Goal: Information Seeking & Learning: Understand process/instructions

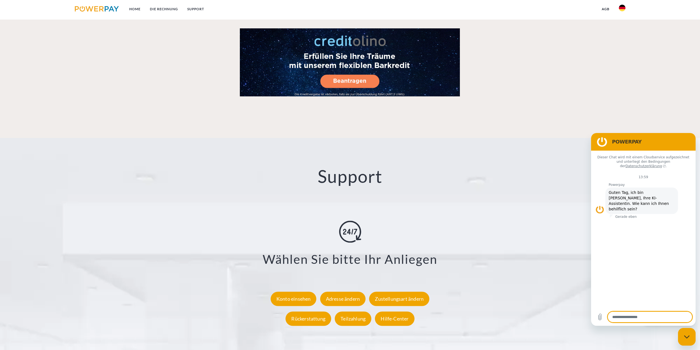
scroll to position [963, 0]
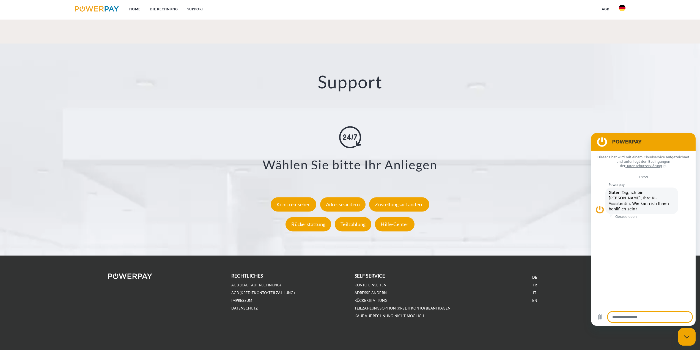
click at [688, 339] on div "Messaging-Fenster schließen" at bounding box center [687, 336] width 17 height 17
type textarea "*"
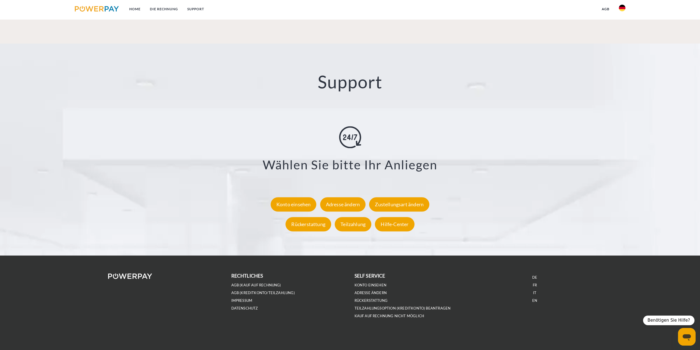
click at [624, 7] on img at bounding box center [622, 8] width 7 height 7
click at [621, 43] on img at bounding box center [622, 40] width 7 height 7
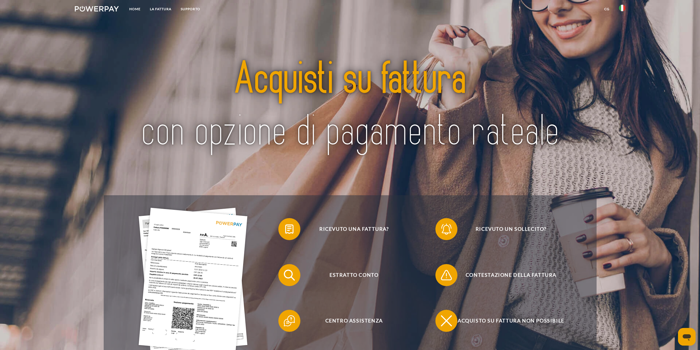
click at [303, 179] on div at bounding box center [350, 106] width 493 height 177
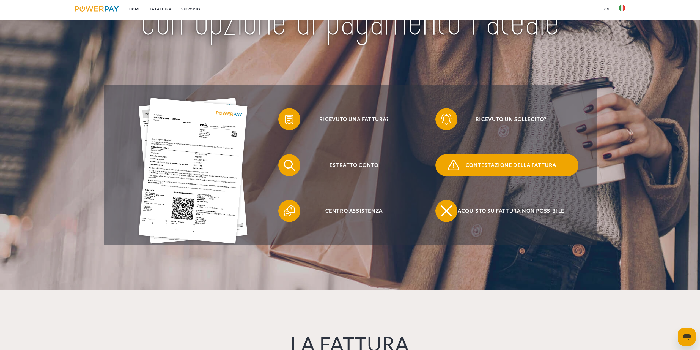
scroll to position [110, 0]
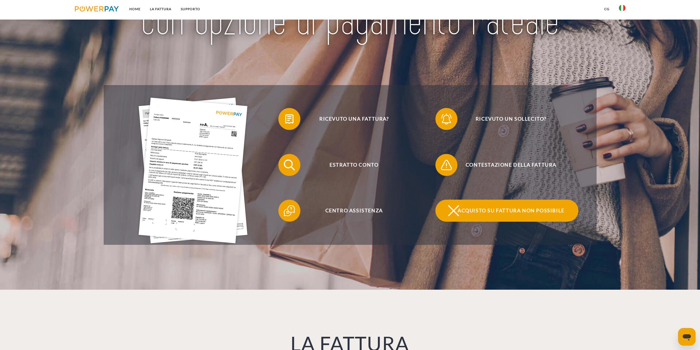
click at [489, 209] on span "Acquisto su fattura non possibile" at bounding box center [511, 210] width 135 height 22
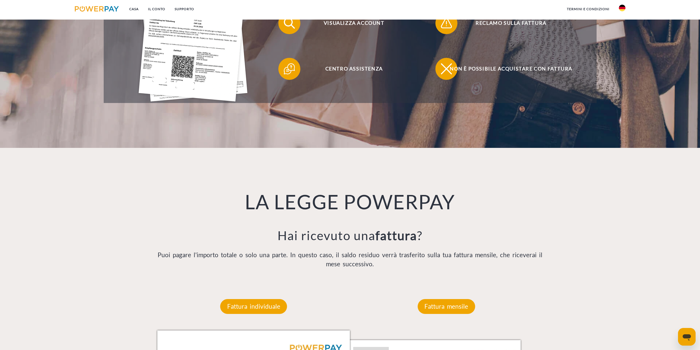
scroll to position [110, 0]
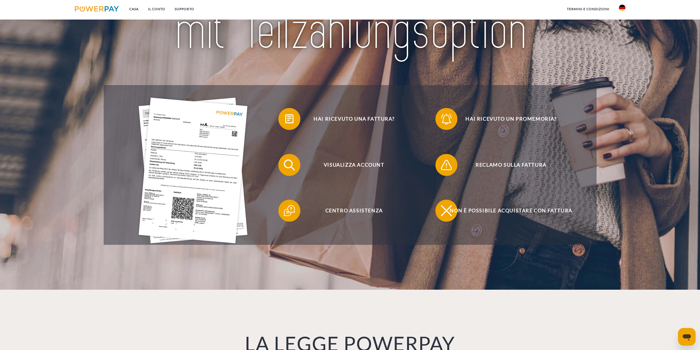
click at [624, 6] on img at bounding box center [622, 8] width 7 height 7
click at [622, 42] on img at bounding box center [622, 40] width 7 height 7
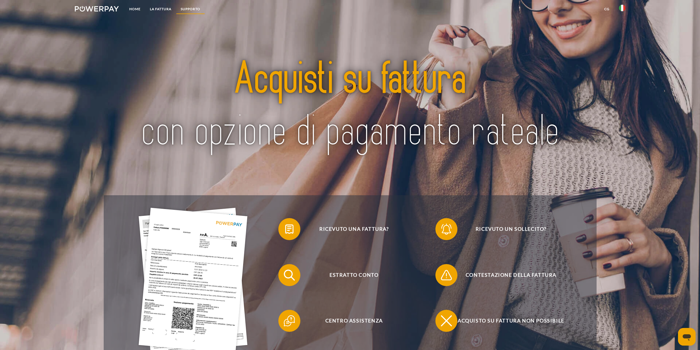
click at [190, 8] on link "Supporto" at bounding box center [190, 9] width 29 height 10
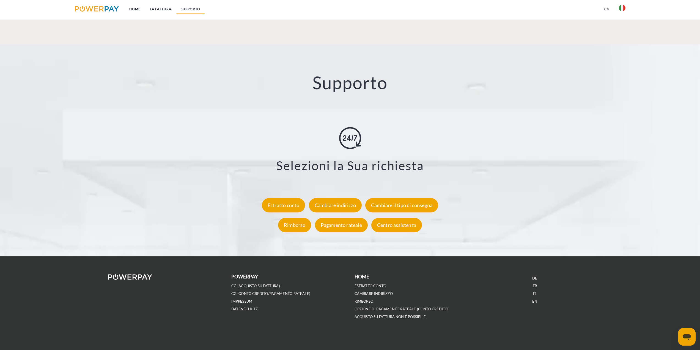
scroll to position [963, 0]
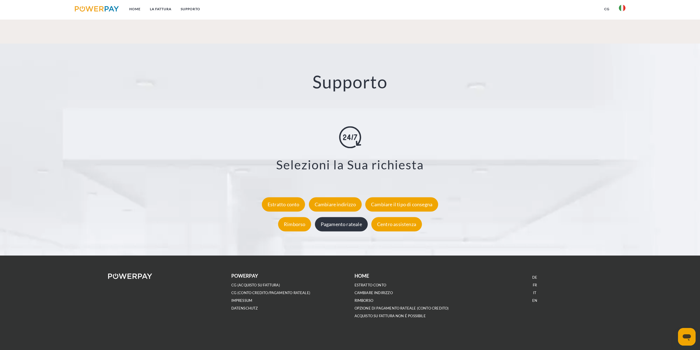
click at [322, 226] on div "Pagamento rateale" at bounding box center [341, 224] width 53 height 14
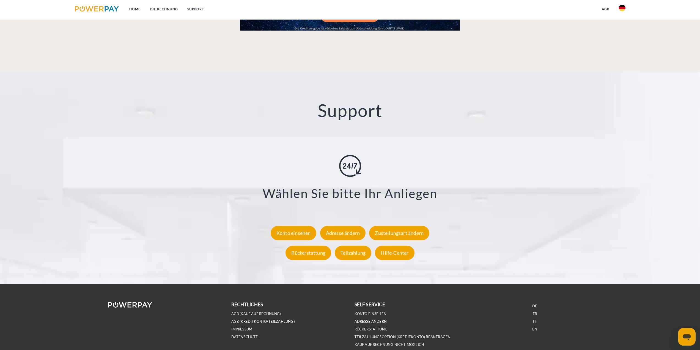
scroll to position [963, 0]
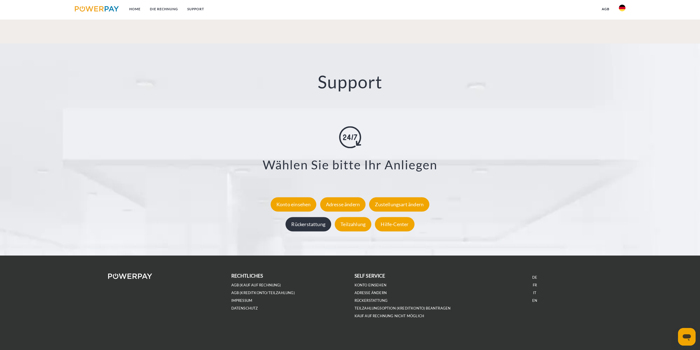
click at [314, 225] on div "Rückerstattung" at bounding box center [309, 224] width 46 height 14
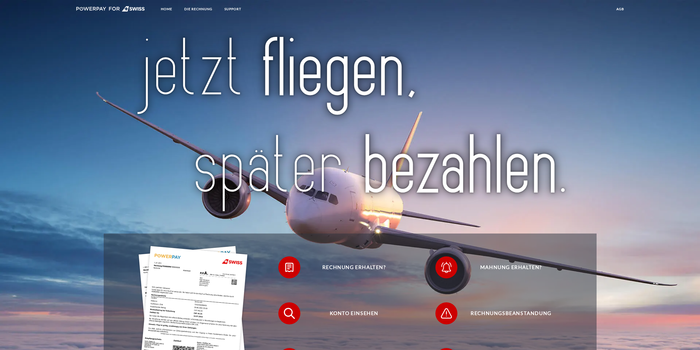
click at [638, 9] on nav "Home DIE RECHNUNG SUPPORT agb" at bounding box center [350, 10] width 700 height 20
click at [631, 7] on nav "Home DIE RECHNUNG SUPPORT agb" at bounding box center [350, 10] width 700 height 20
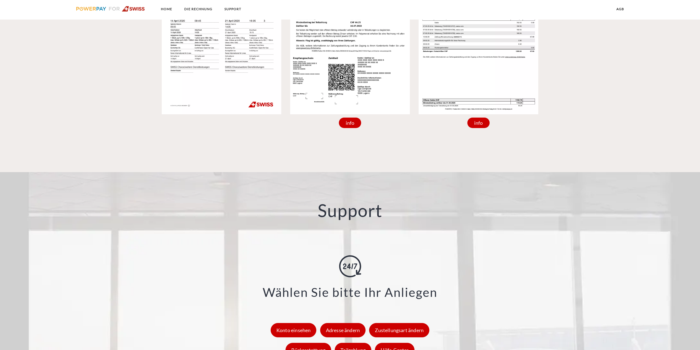
scroll to position [723, 0]
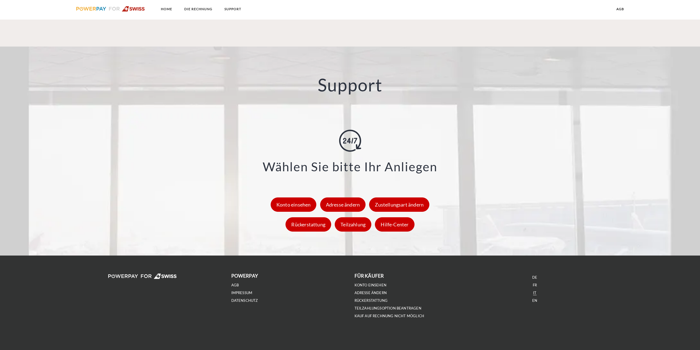
click at [535, 293] on link "IT" at bounding box center [534, 292] width 3 height 5
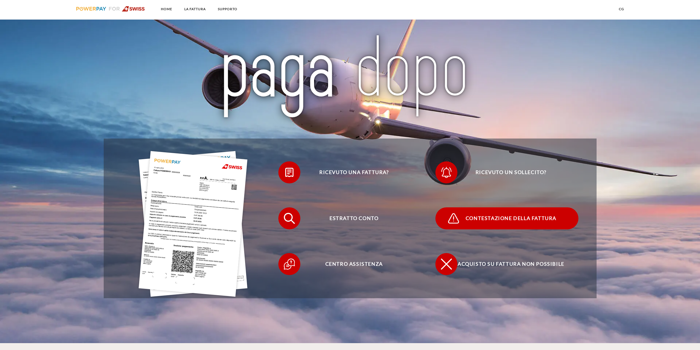
scroll to position [110, 0]
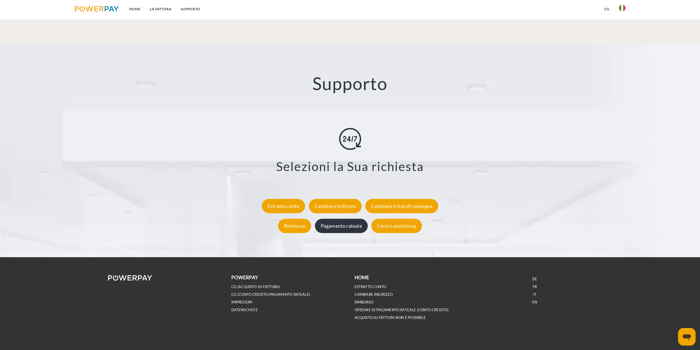
scroll to position [963, 0]
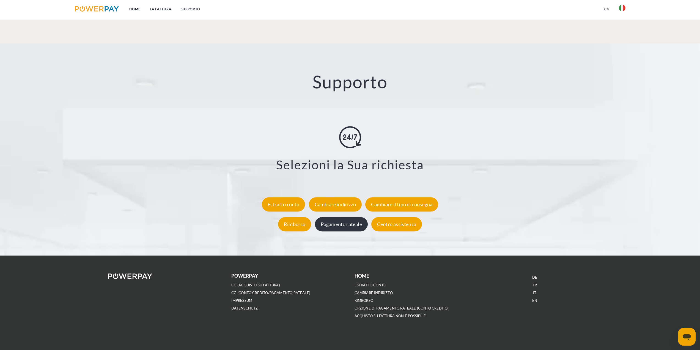
click at [350, 219] on div "Pagamento rateale" at bounding box center [341, 224] width 53 height 14
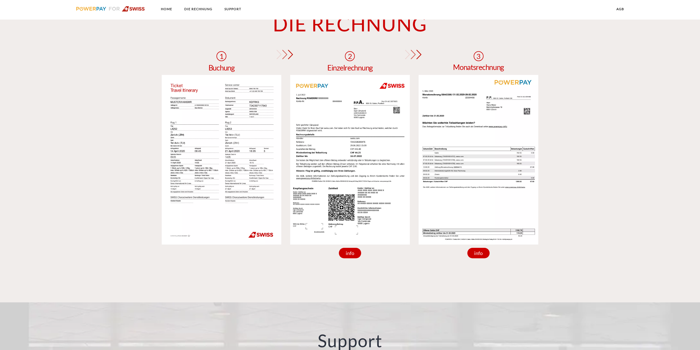
scroll to position [330, 0]
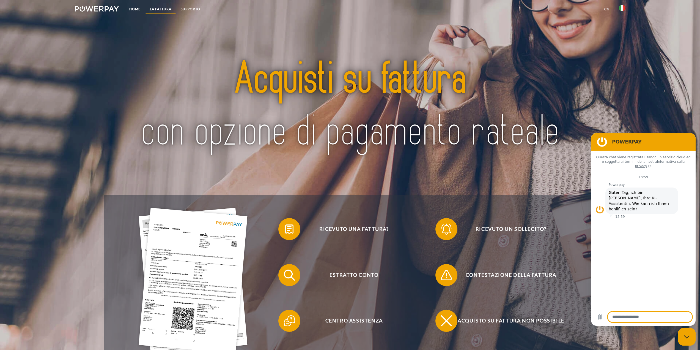
click at [160, 9] on link "LA FATTURA" at bounding box center [160, 9] width 31 height 10
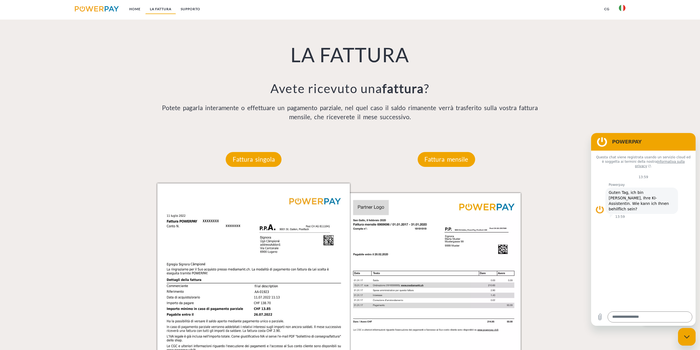
scroll to position [400, 0]
click at [135, 9] on link "Home" at bounding box center [135, 9] width 21 height 10
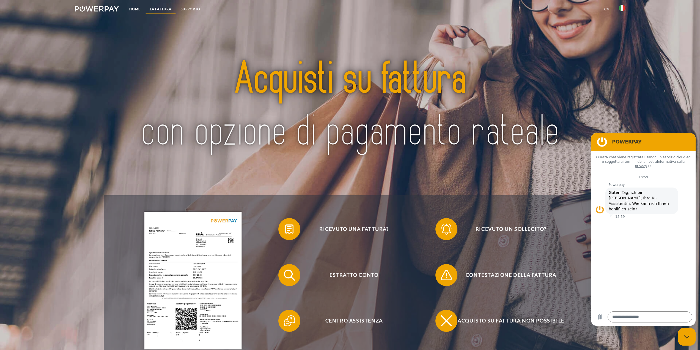
click at [154, 8] on link "LA FATTURA" at bounding box center [160, 9] width 31 height 10
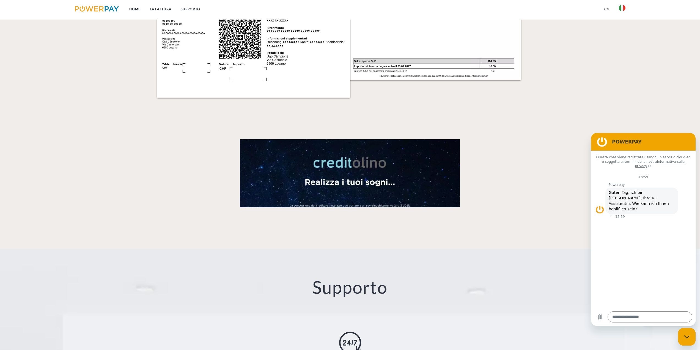
scroll to position [895, 0]
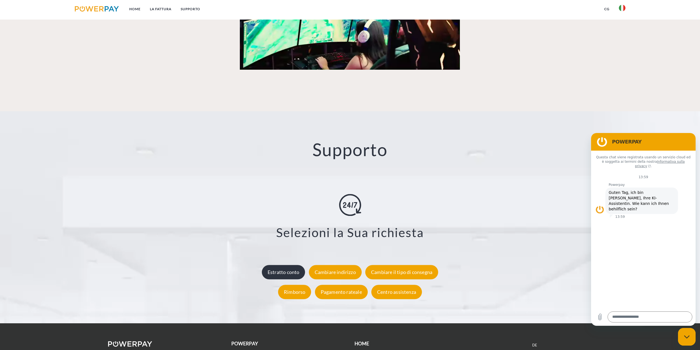
click at [273, 274] on div "Estratto conto" at bounding box center [283, 272] width 43 height 14
